Goal: Use online tool/utility: Utilize a website feature to perform a specific function

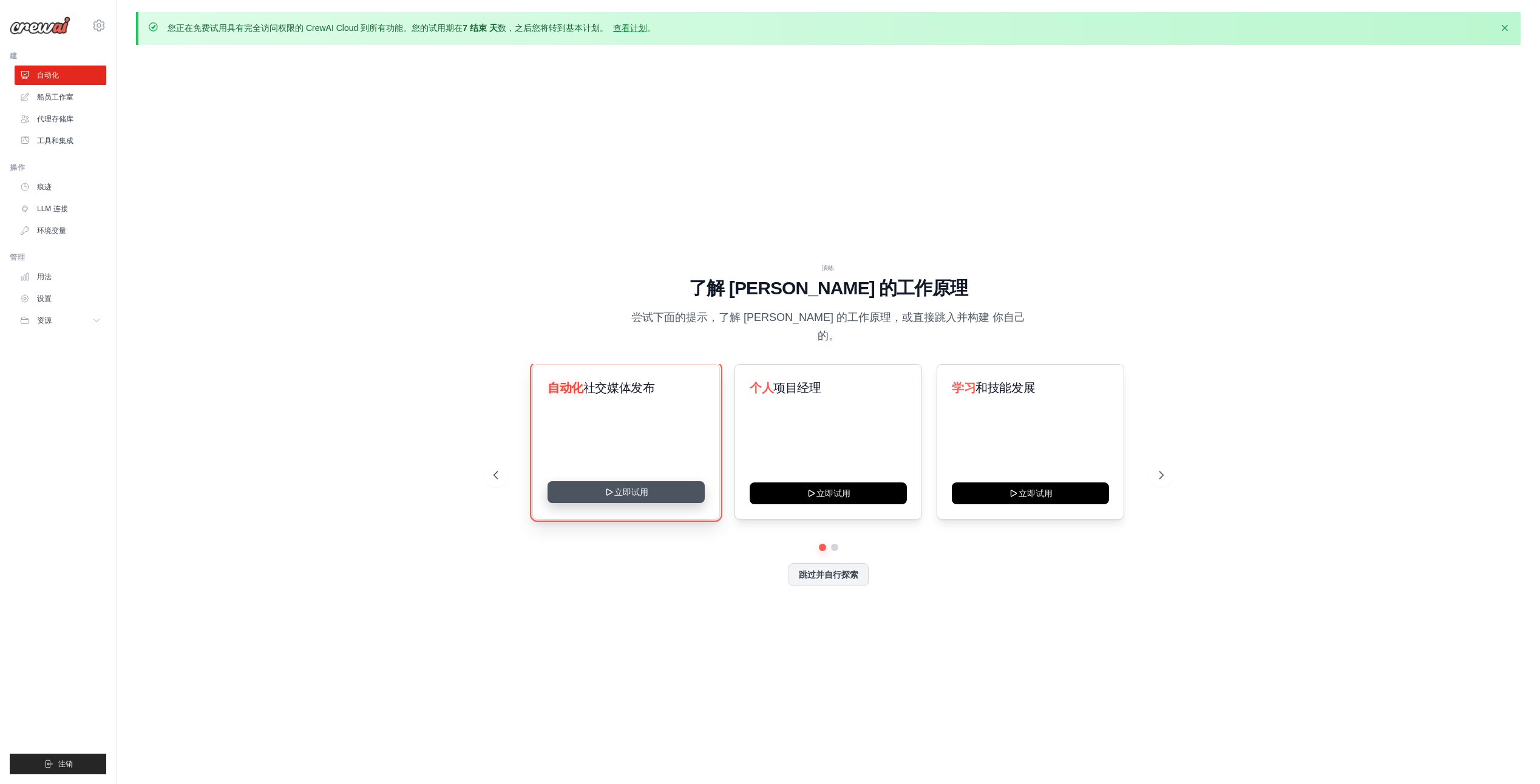
click at [636, 486] on button "立即试用" at bounding box center [626, 491] width 157 height 22
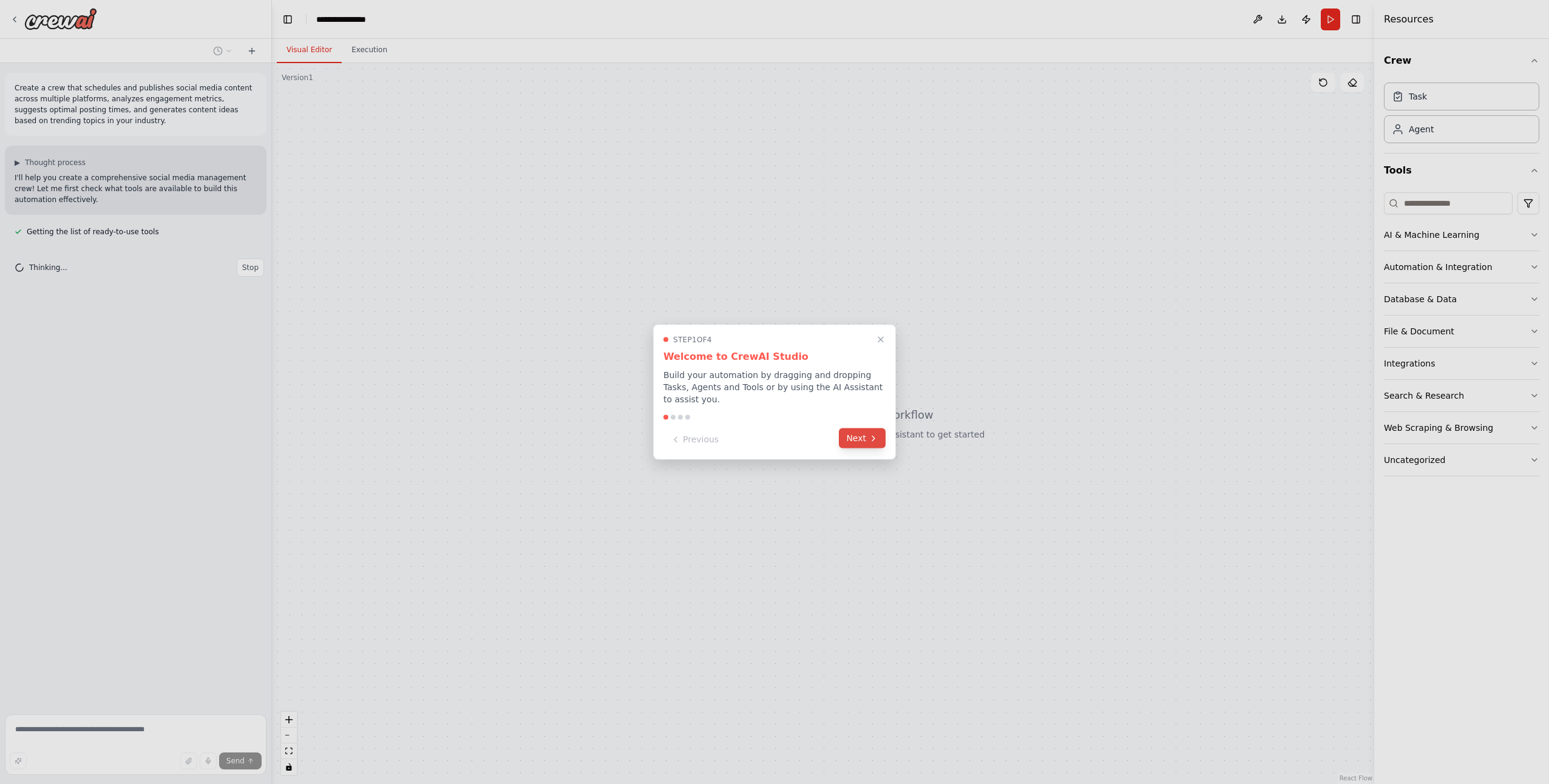
click at [851, 440] on button "Next" at bounding box center [862, 438] width 47 height 20
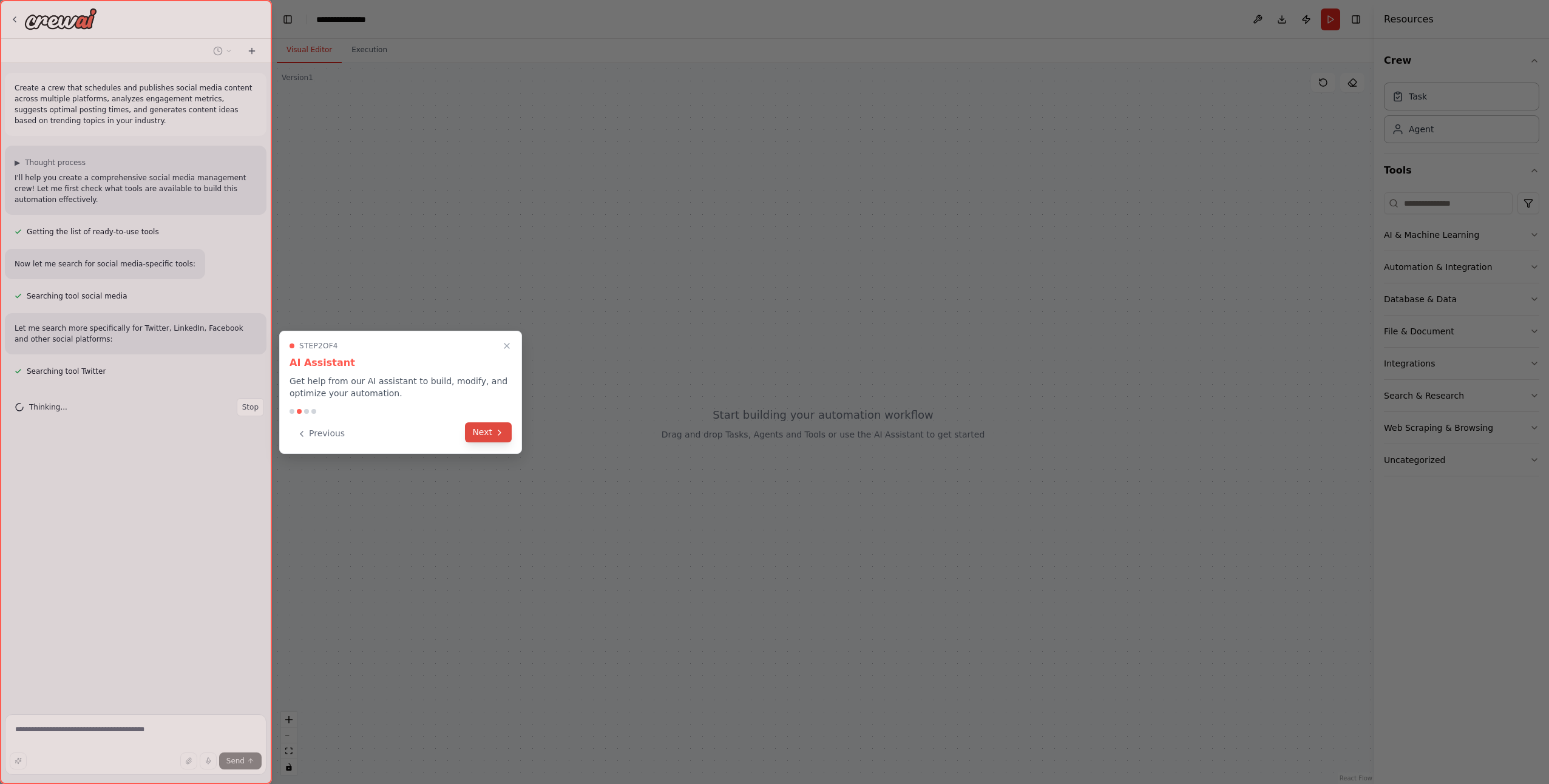
click at [481, 437] on button "Next" at bounding box center [488, 432] width 47 height 20
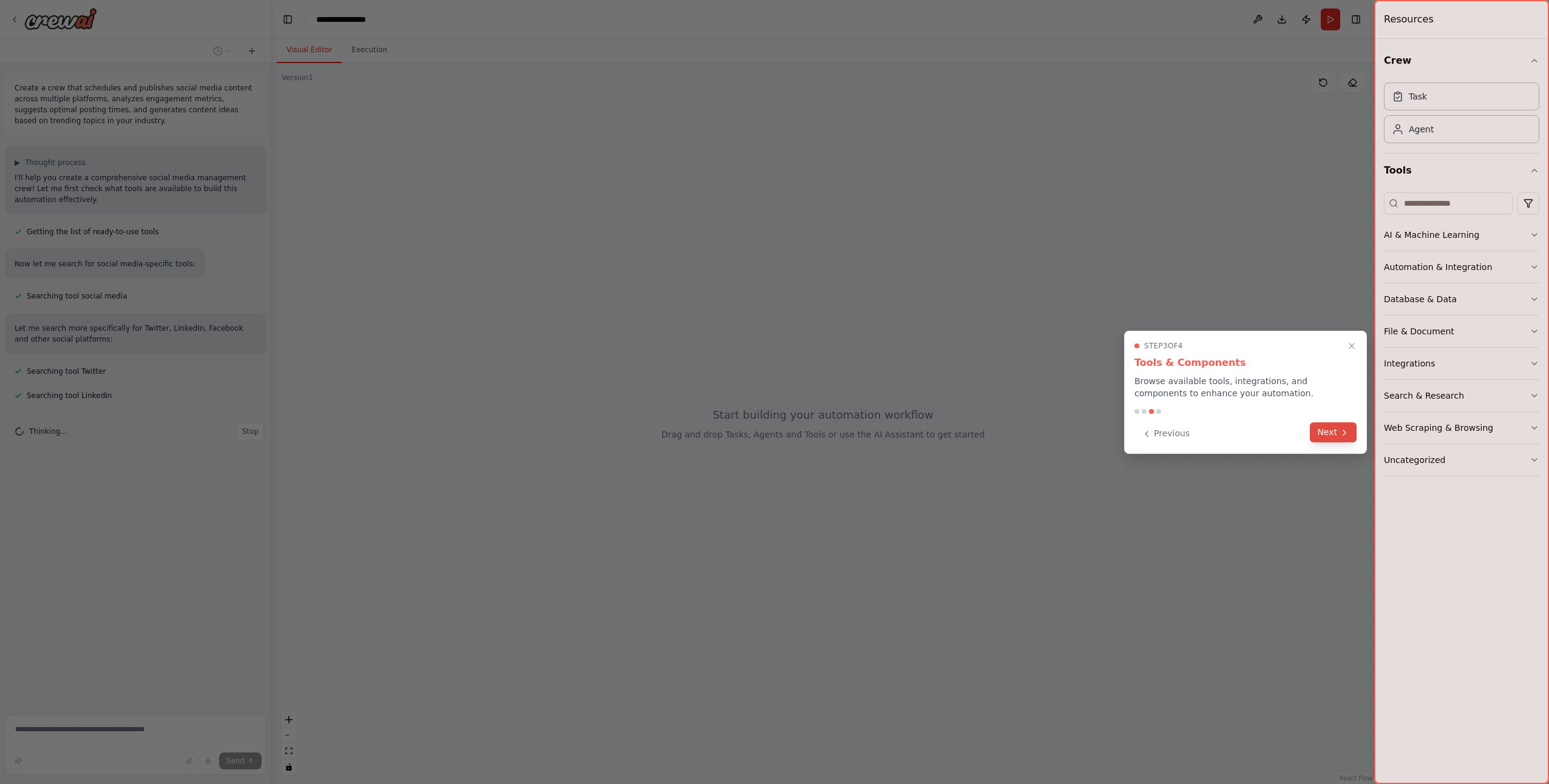
click at [1331, 433] on button "Next" at bounding box center [1333, 432] width 47 height 20
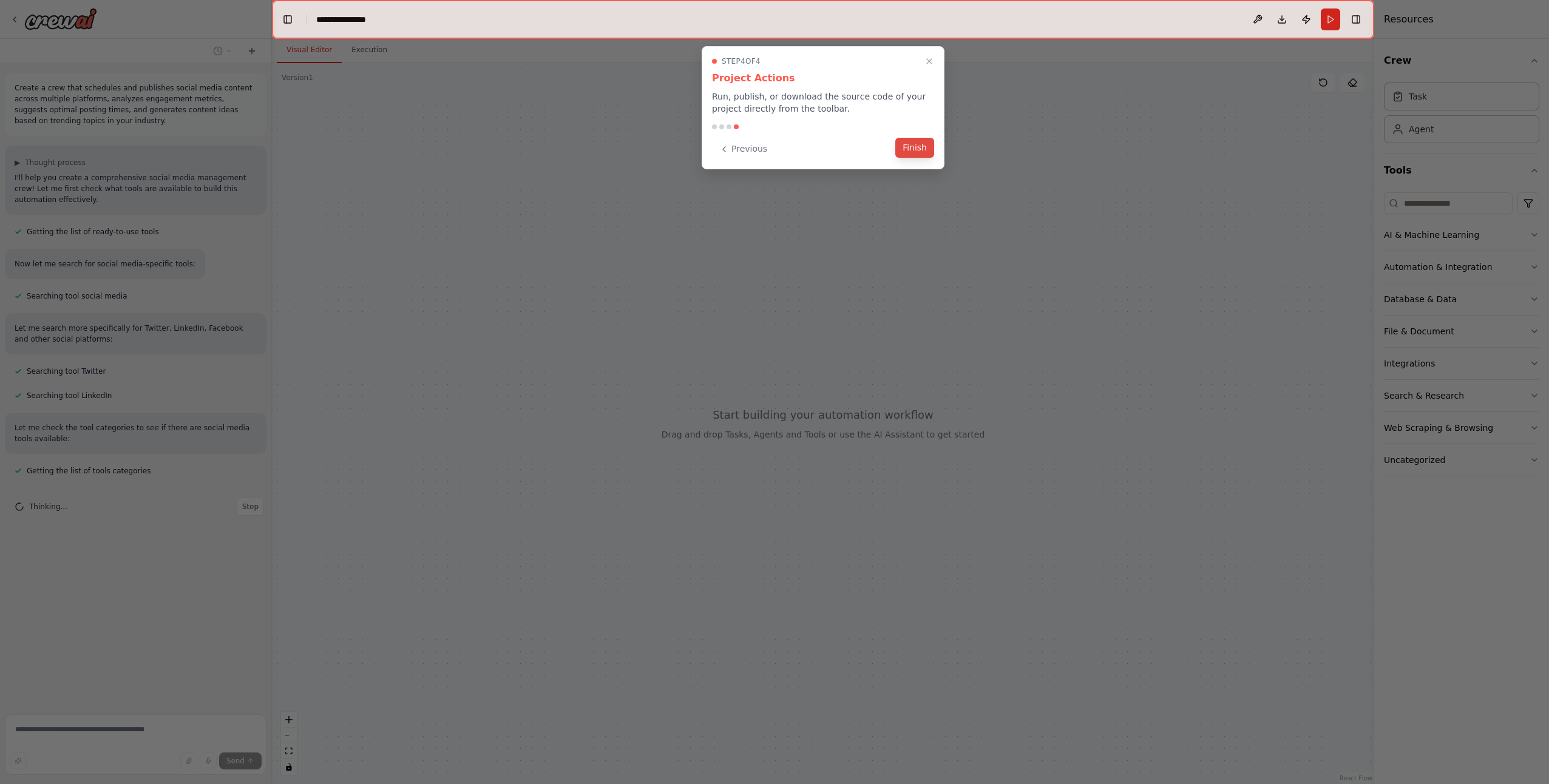
click at [924, 150] on button "Finish" at bounding box center [915, 148] width 39 height 20
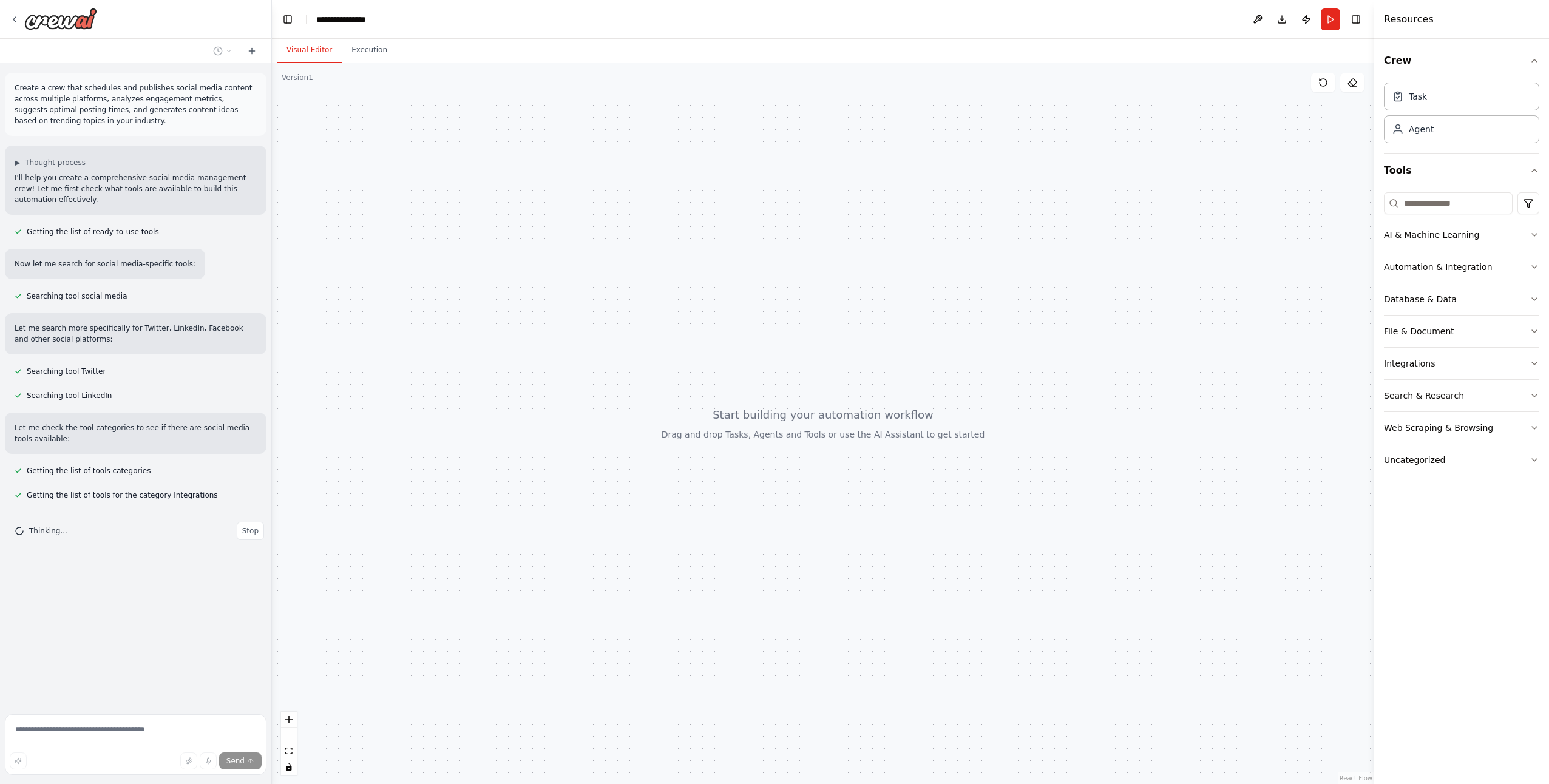
click at [712, 411] on div at bounding box center [823, 423] width 1102 height 721
click at [706, 410] on div at bounding box center [823, 423] width 1102 height 721
drag, startPoint x: 1166, startPoint y: 227, endPoint x: 1312, endPoint y: 57, distance: 224.1
click at [1168, 227] on div at bounding box center [823, 423] width 1102 height 721
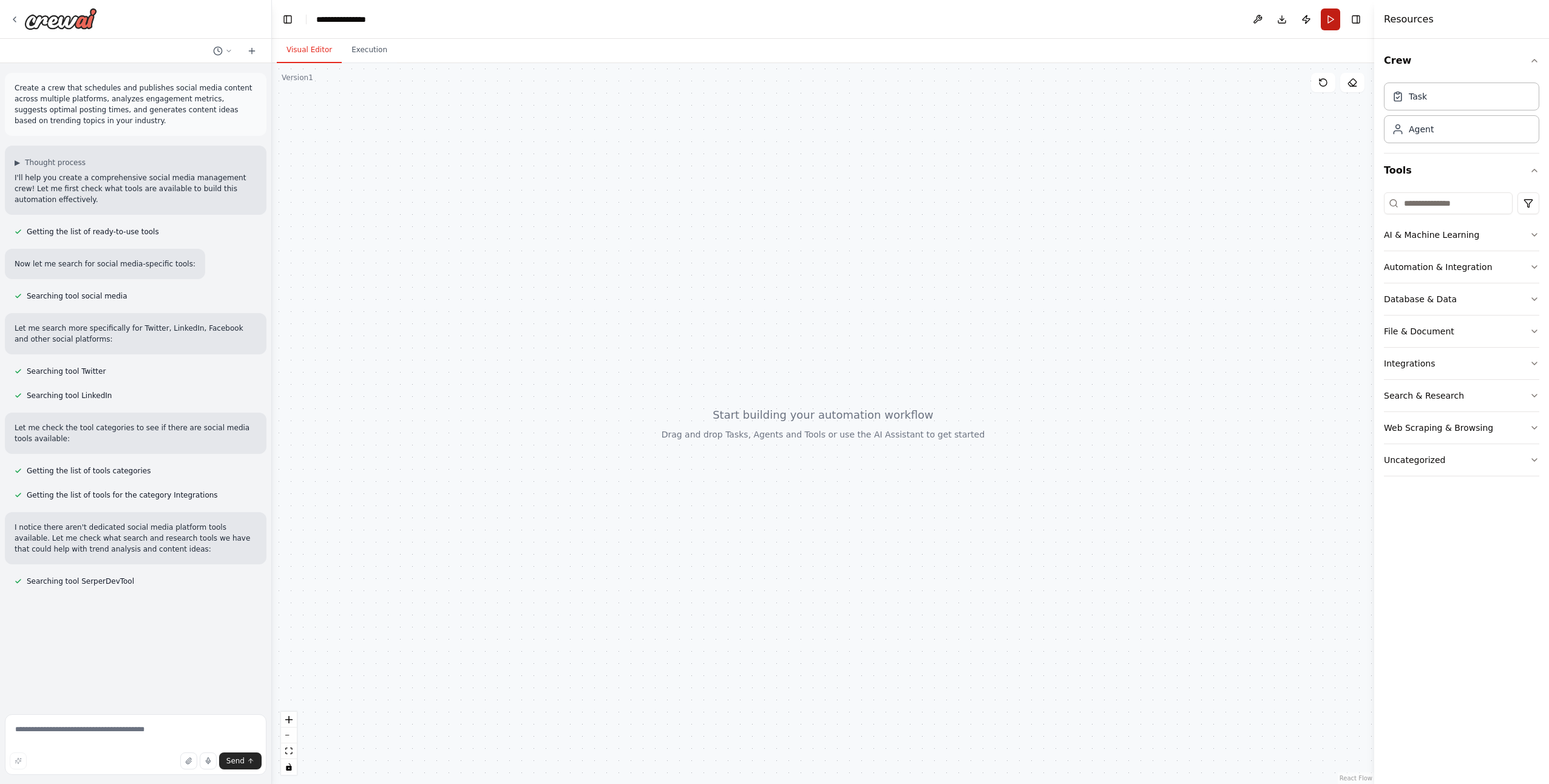
click at [1335, 21] on button "Run" at bounding box center [1331, 19] width 19 height 22
click at [691, 433] on div at bounding box center [823, 423] width 1102 height 721
drag, startPoint x: 741, startPoint y: 418, endPoint x: 859, endPoint y: 441, distance: 120.2
click at [859, 441] on div at bounding box center [823, 423] width 1102 height 721
click at [1434, 100] on div "Task" at bounding box center [1462, 95] width 155 height 28
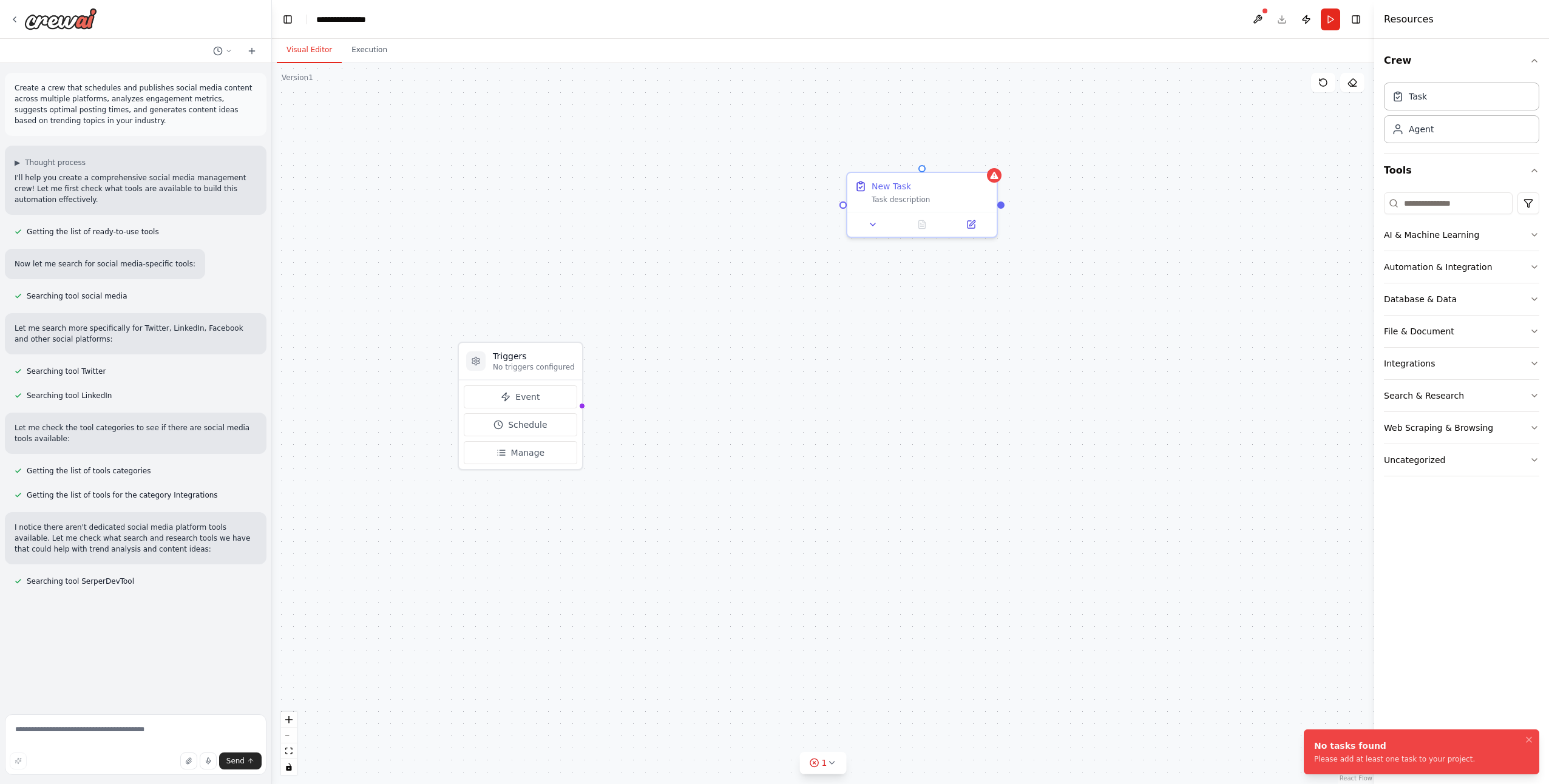
click at [907, 367] on div "Triggers No triggers configured Event Schedule Manage New Task Task description" at bounding box center [823, 423] width 1102 height 721
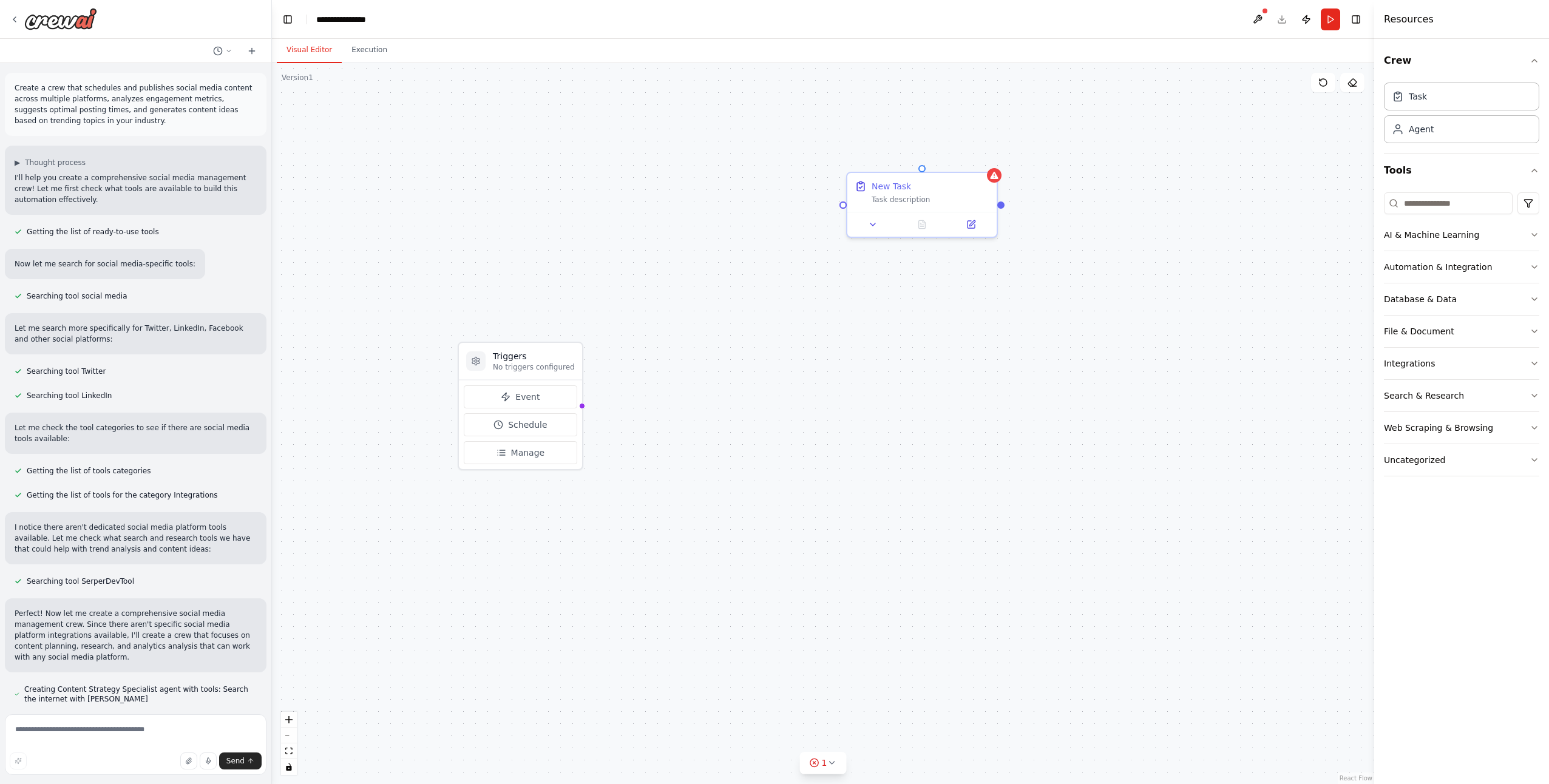
scroll to position [6, 0]
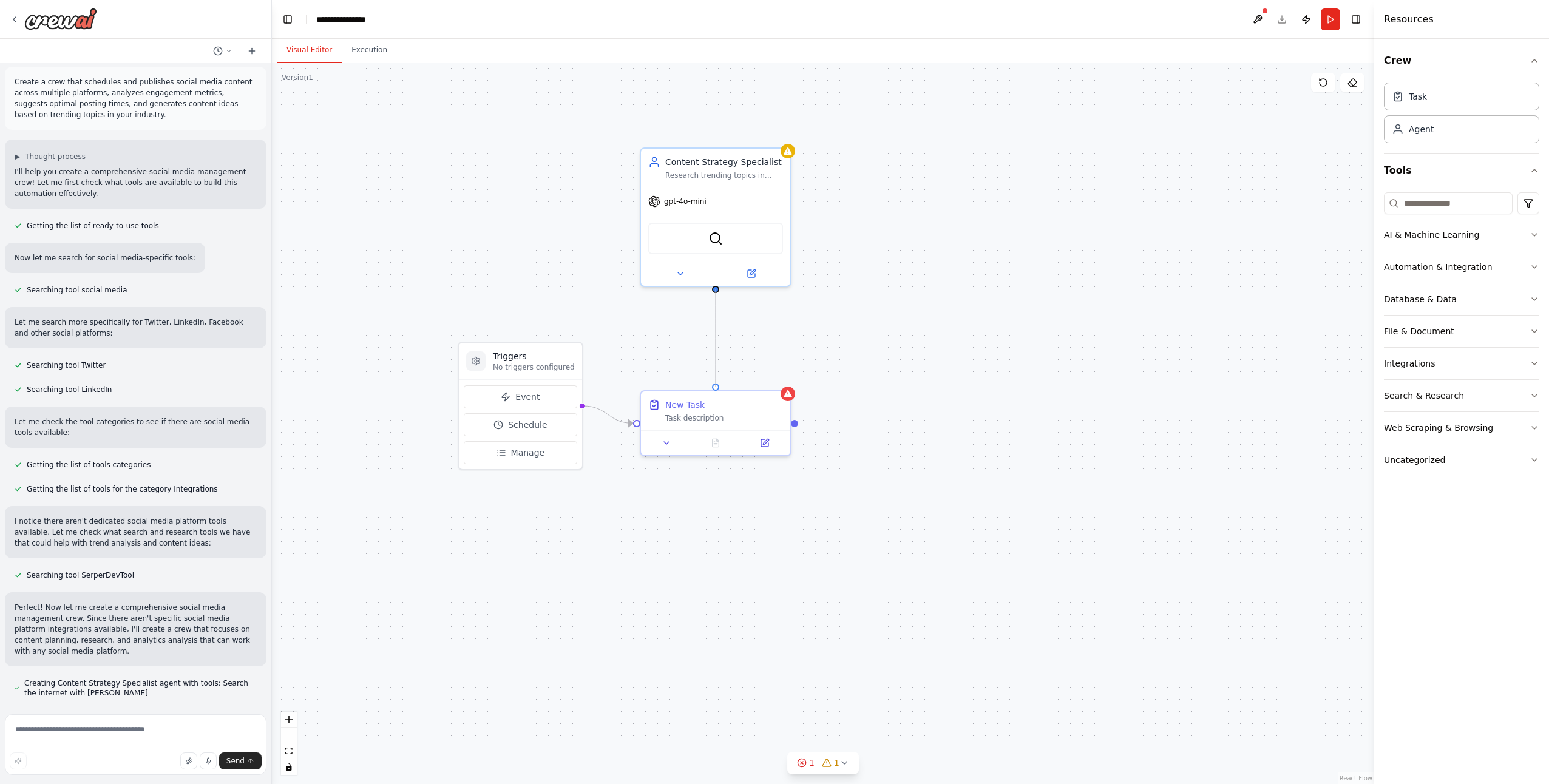
drag, startPoint x: 716, startPoint y: 290, endPoint x: 720, endPoint y: 386, distance: 96.1
click at [720, 386] on div "Triggers No triggers configured Event Schedule Manage New Task Task description…" at bounding box center [823, 423] width 1102 height 721
drag, startPoint x: 876, startPoint y: 534, endPoint x: 809, endPoint y: 522, distance: 68.1
click at [874, 535] on div ".deletable-edge-delete-btn { width: 20px; height: 20px; border: 0px solid #ffff…" at bounding box center [823, 423] width 1102 height 721
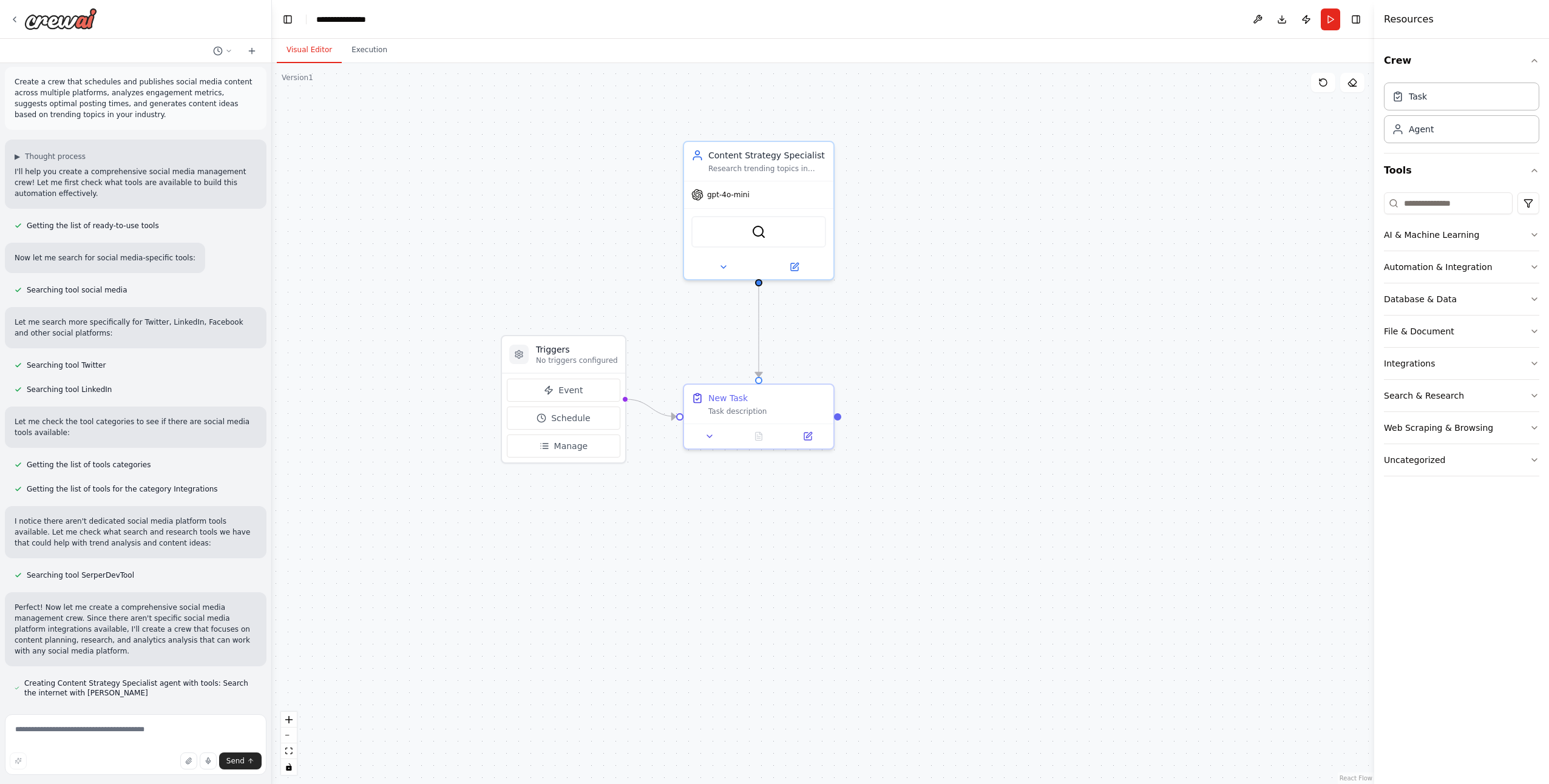
drag, startPoint x: 913, startPoint y: 584, endPoint x: 959, endPoint y: 577, distance: 46.5
click at [959, 577] on div ".deletable-edge-delete-btn { width: 20px; height: 20px; border: 0px solid #ffff…" at bounding box center [823, 423] width 1102 height 721
